Goal: Task Accomplishment & Management: Manage account settings

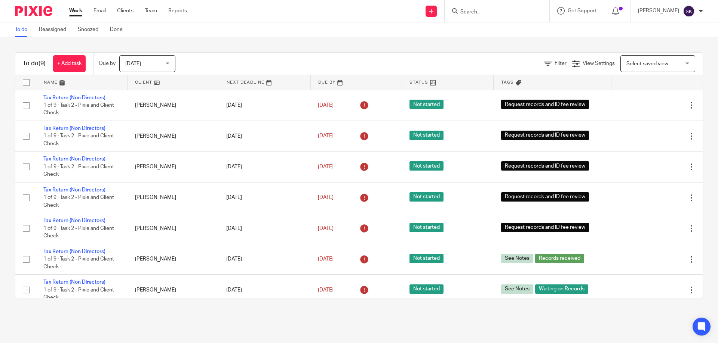
click at [490, 15] on input "Search" at bounding box center [492, 12] width 67 height 7
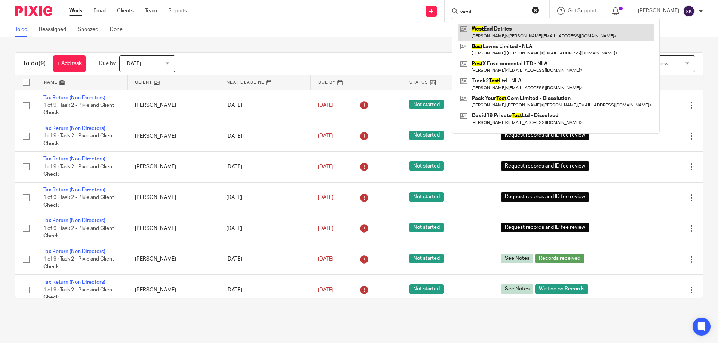
type input "west"
click at [506, 29] on link at bounding box center [555, 32] width 195 height 17
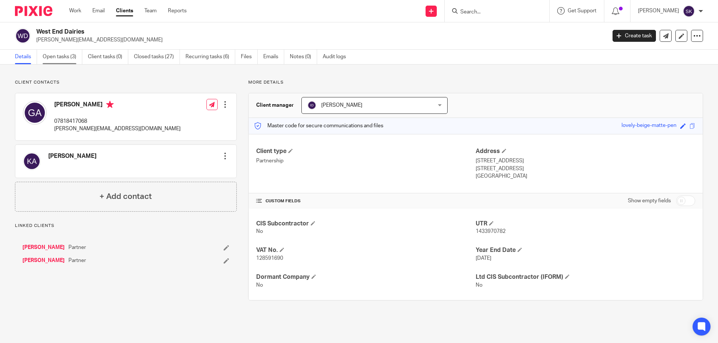
click at [59, 58] on link "Open tasks (3)" at bounding box center [63, 57] width 40 height 15
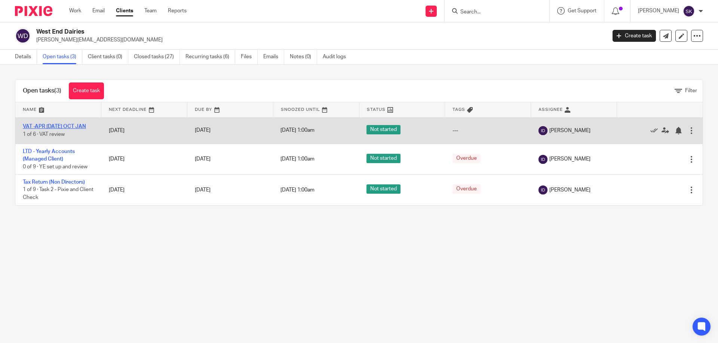
click at [59, 125] on link "VAT -APR [DATE] OCT JAN" at bounding box center [54, 126] width 63 height 5
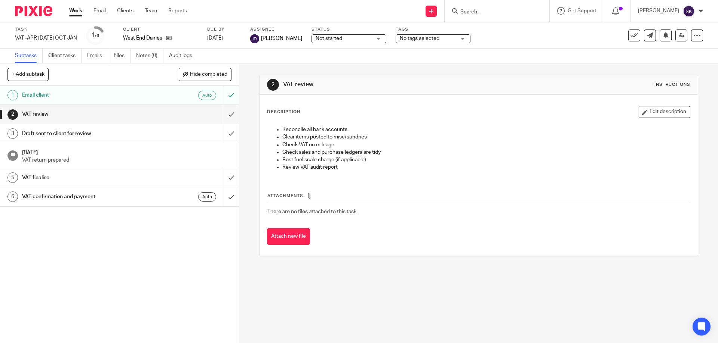
click at [354, 40] on div "Not started Not started" at bounding box center [348, 38] width 75 height 9
click at [419, 36] on span "No tags selected" at bounding box center [419, 38] width 40 height 5
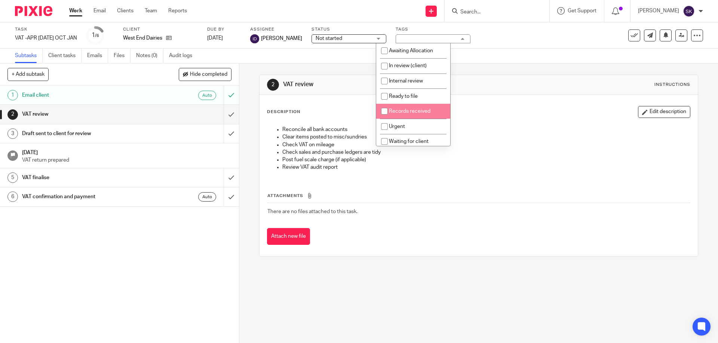
click at [383, 112] on input "checkbox" at bounding box center [384, 111] width 14 height 14
checkbox input "true"
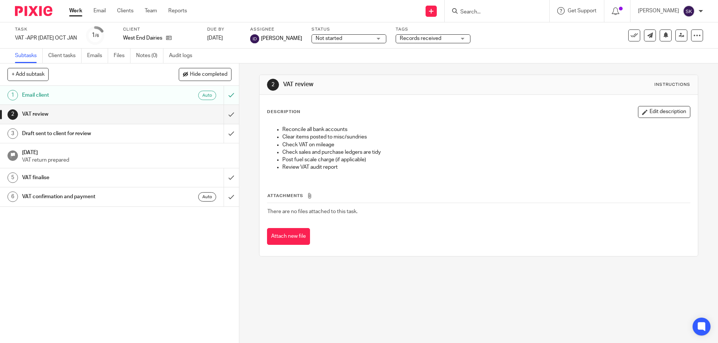
click at [426, 231] on div "Attach new file" at bounding box center [478, 236] width 423 height 17
click at [678, 35] on icon at bounding box center [681, 36] width 6 height 6
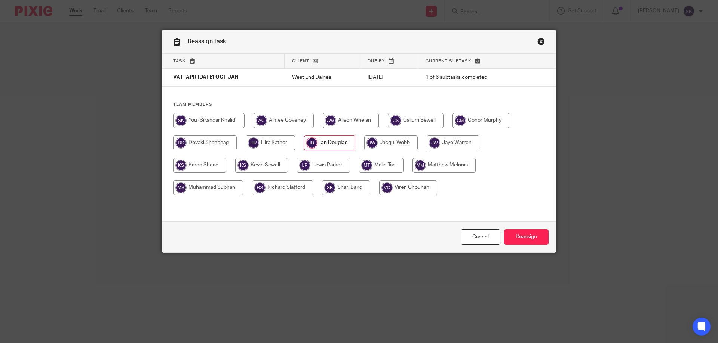
click at [223, 121] on input "radio" at bounding box center [208, 120] width 71 height 15
radio input "true"
click at [521, 238] on input "Reassign" at bounding box center [526, 237] width 44 height 16
